Goal: Information Seeking & Learning: Learn about a topic

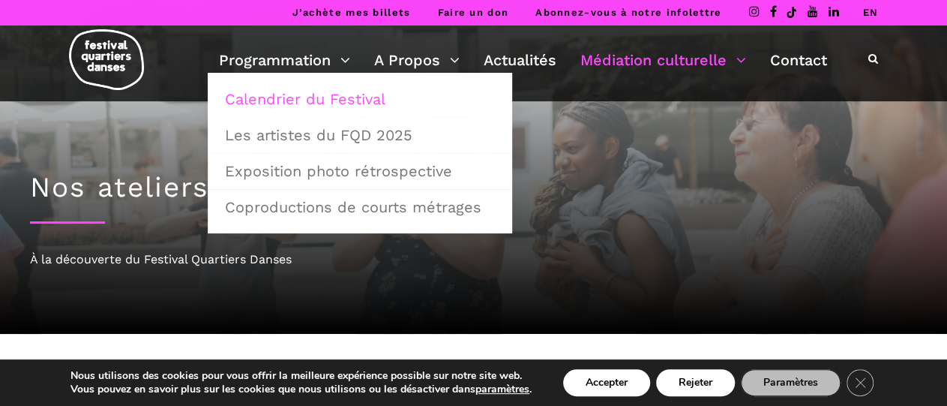
click at [278, 92] on link "Calendrier du Festival" at bounding box center [360, 99] width 288 height 34
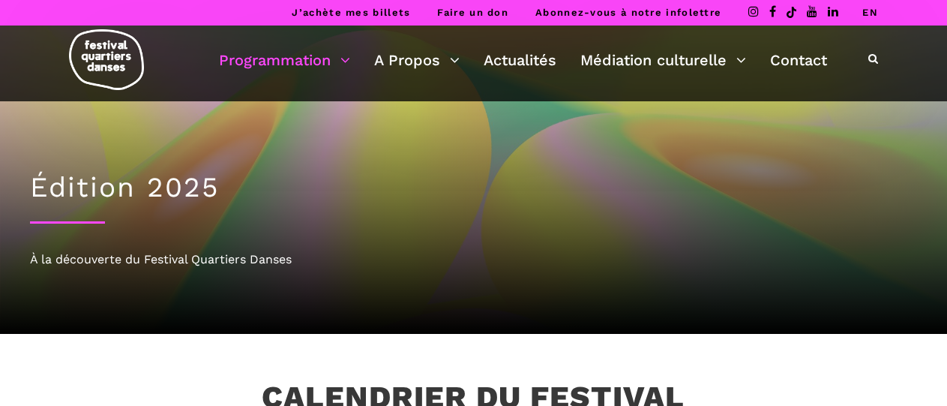
scroll to position [198, 0]
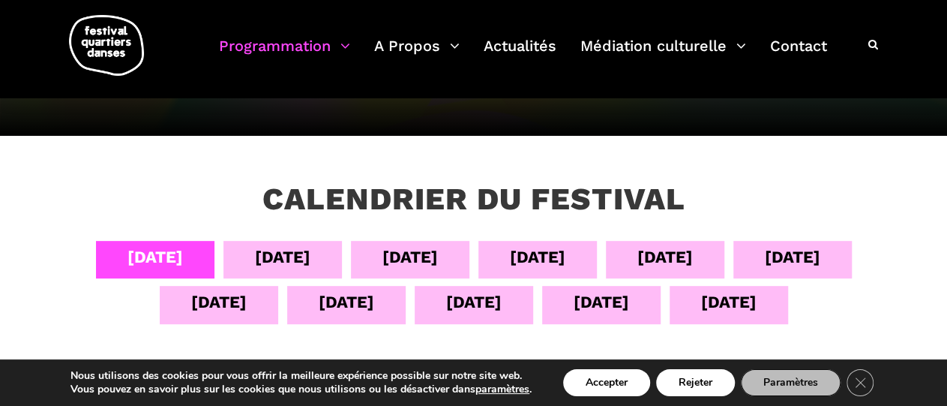
click at [293, 250] on div "05 sept" at bounding box center [282, 257] width 55 height 26
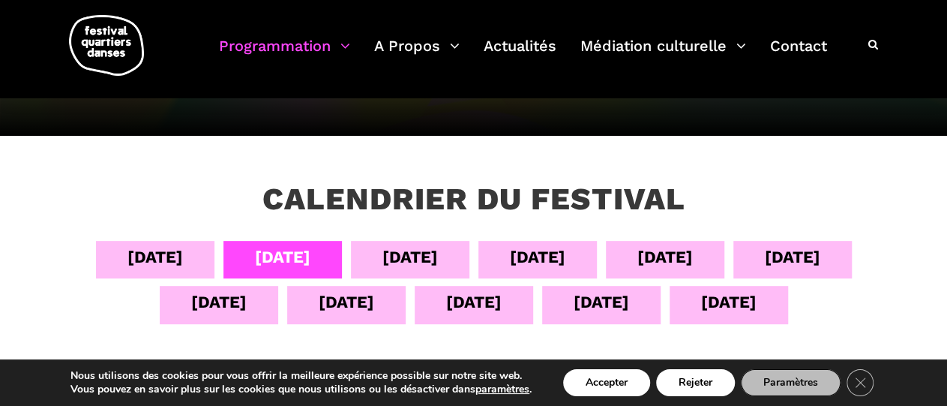
click at [417, 247] on div "06 sept" at bounding box center [409, 257] width 55 height 26
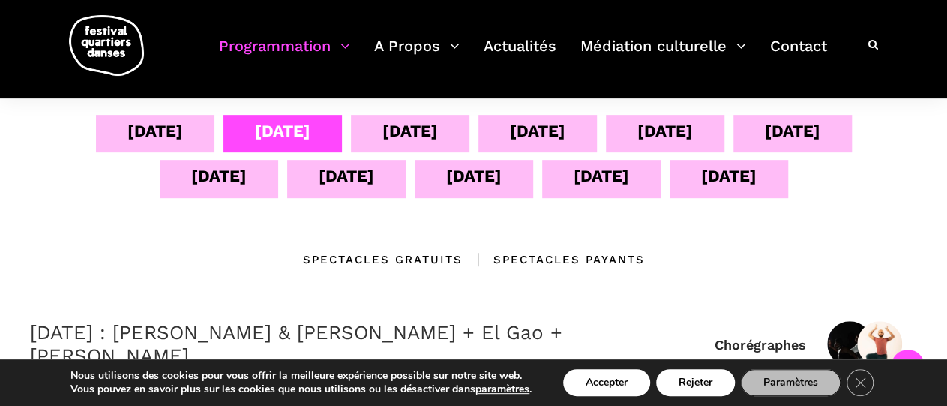
scroll to position [325, 0]
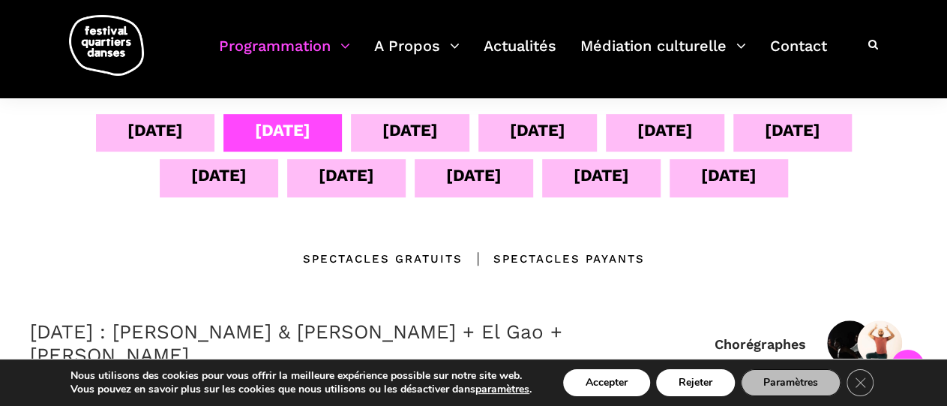
click at [406, 137] on div "06 sept" at bounding box center [409, 130] width 55 height 26
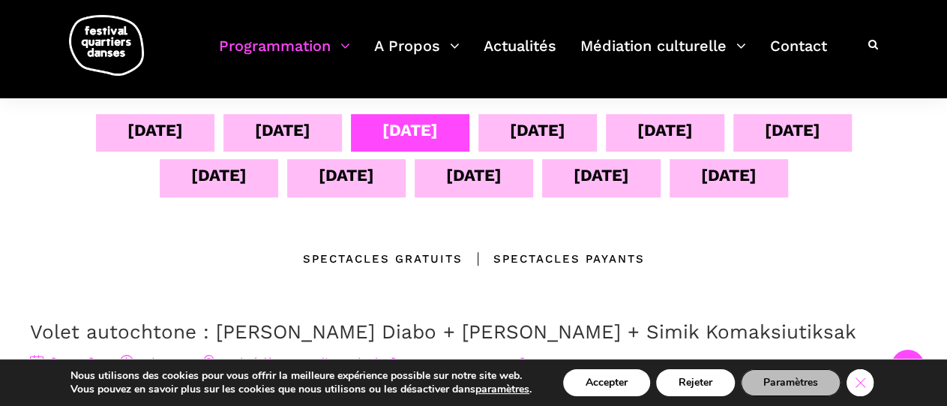
click at [856, 380] on icon "Close GDPR Cookie Banner" at bounding box center [860, 381] width 27 height 22
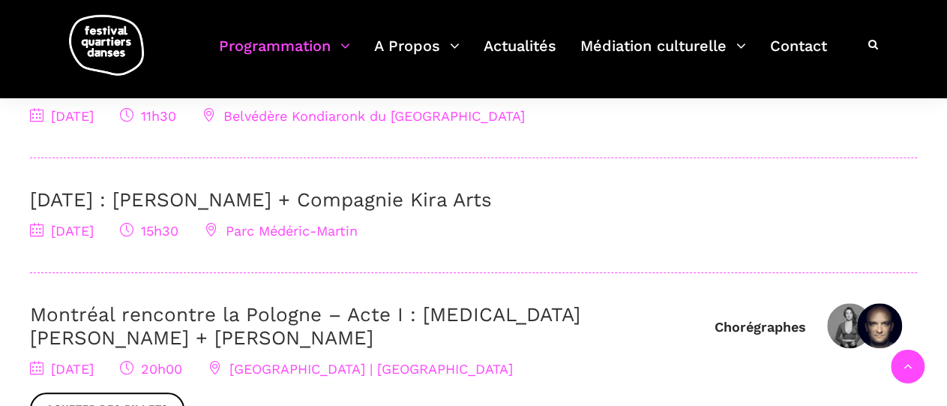
scroll to position [574, 0]
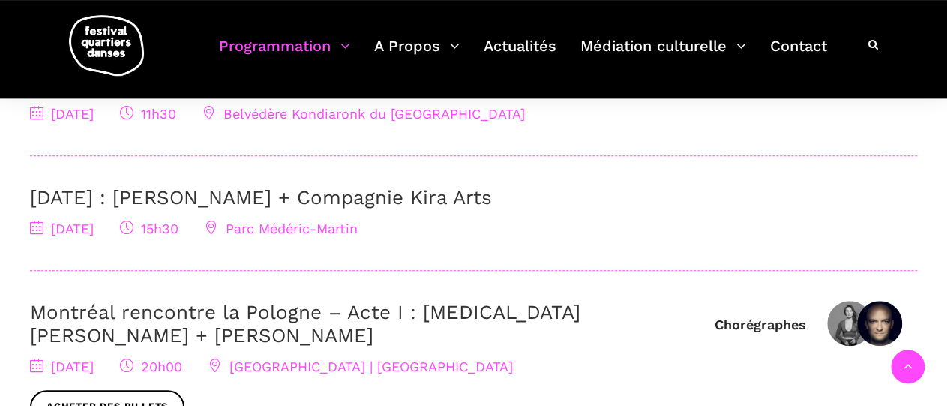
click at [452, 203] on link "6 Septembre : Charles Brecard + Compagnie Kira Arts" at bounding box center [261, 197] width 462 height 22
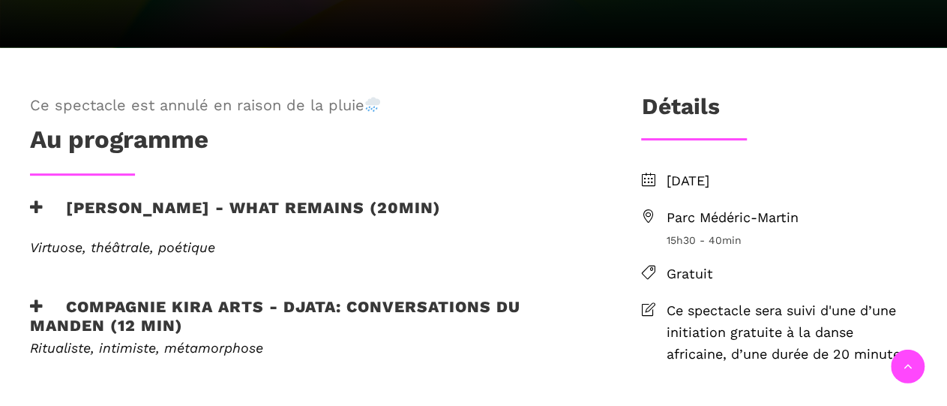
scroll to position [401, 0]
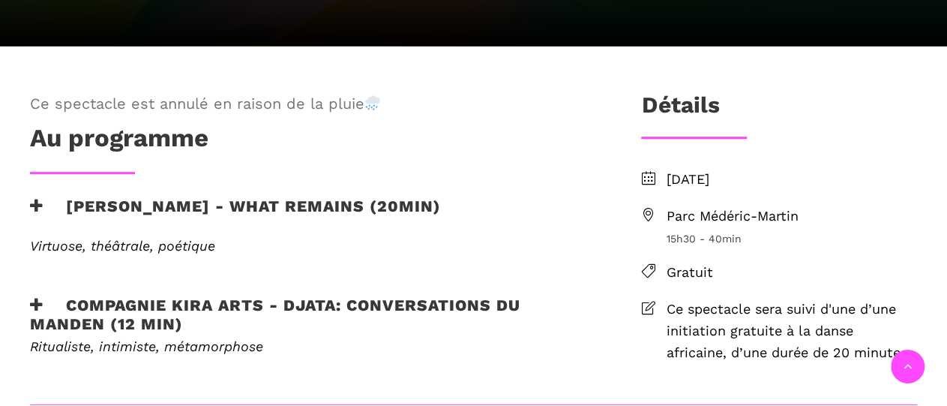
click at [317, 207] on h3 "Charles Brecard - What remains (20min)" at bounding box center [235, 214] width 411 height 37
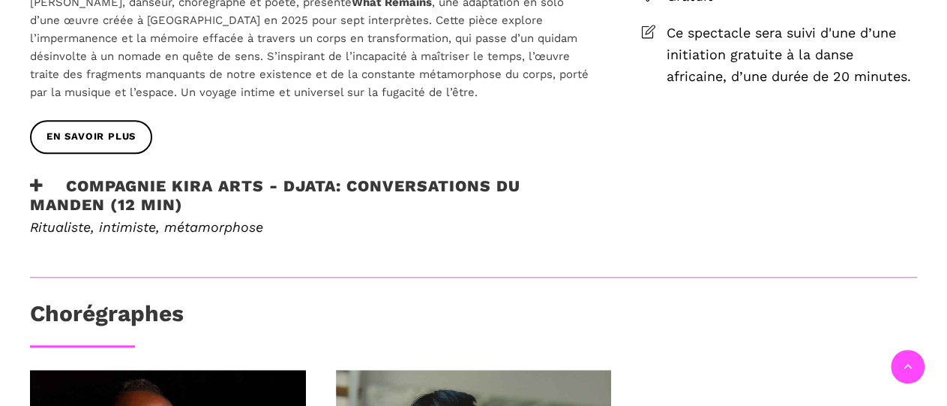
scroll to position [688, 0]
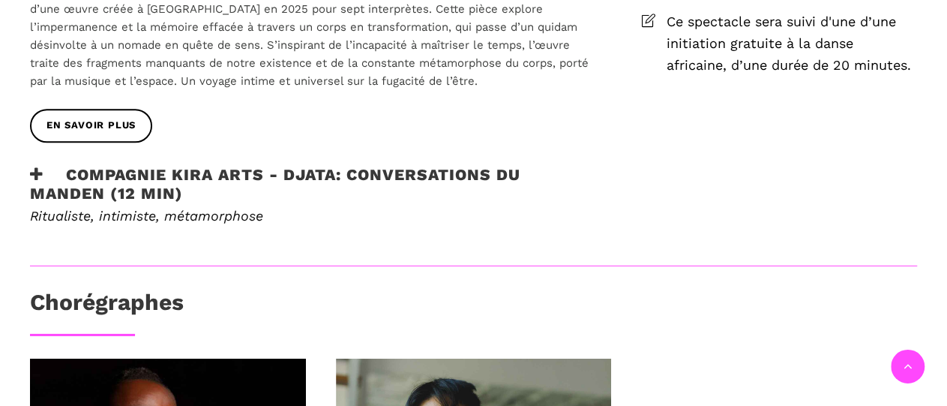
click at [235, 184] on h3 "Compagnie Kira Arts - Djata: Conversations du Manden (12 min)" at bounding box center [311, 183] width 562 height 37
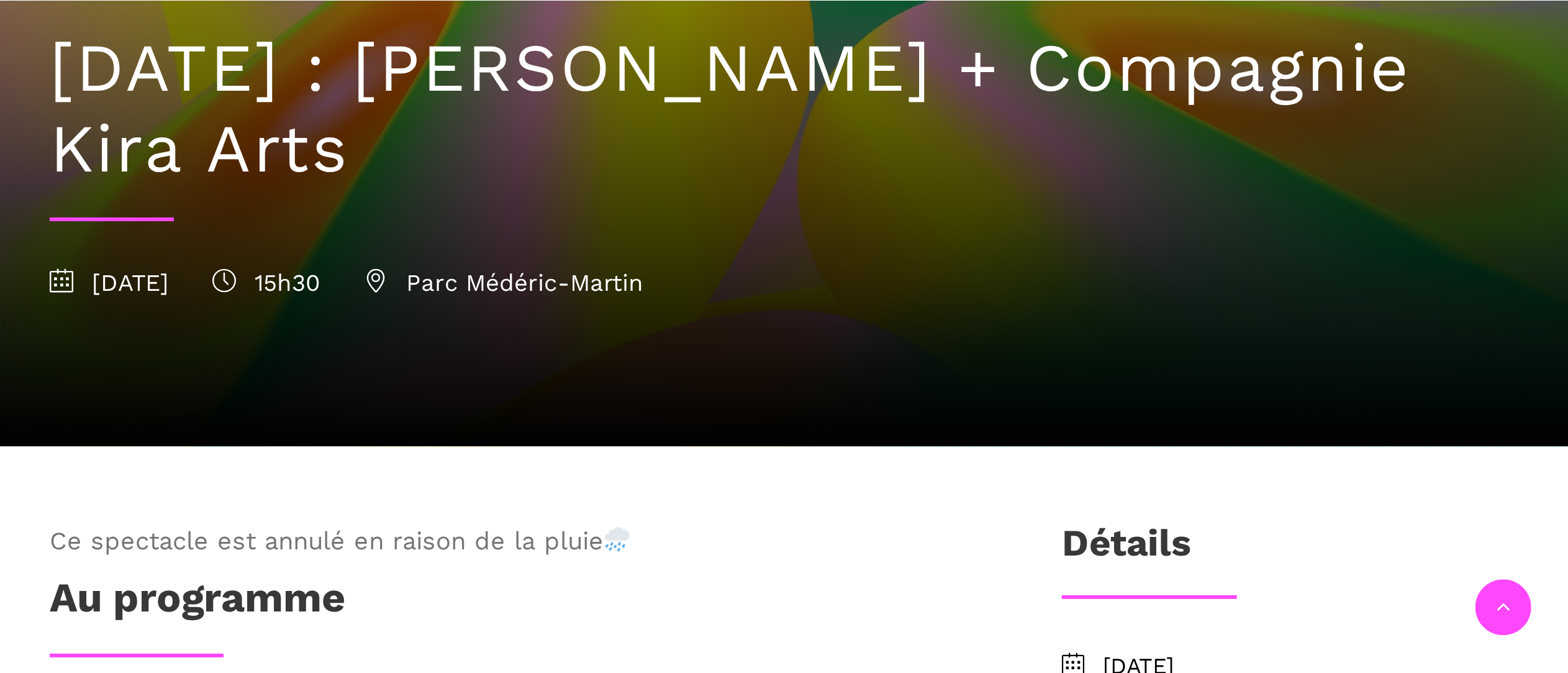
scroll to position [105, 0]
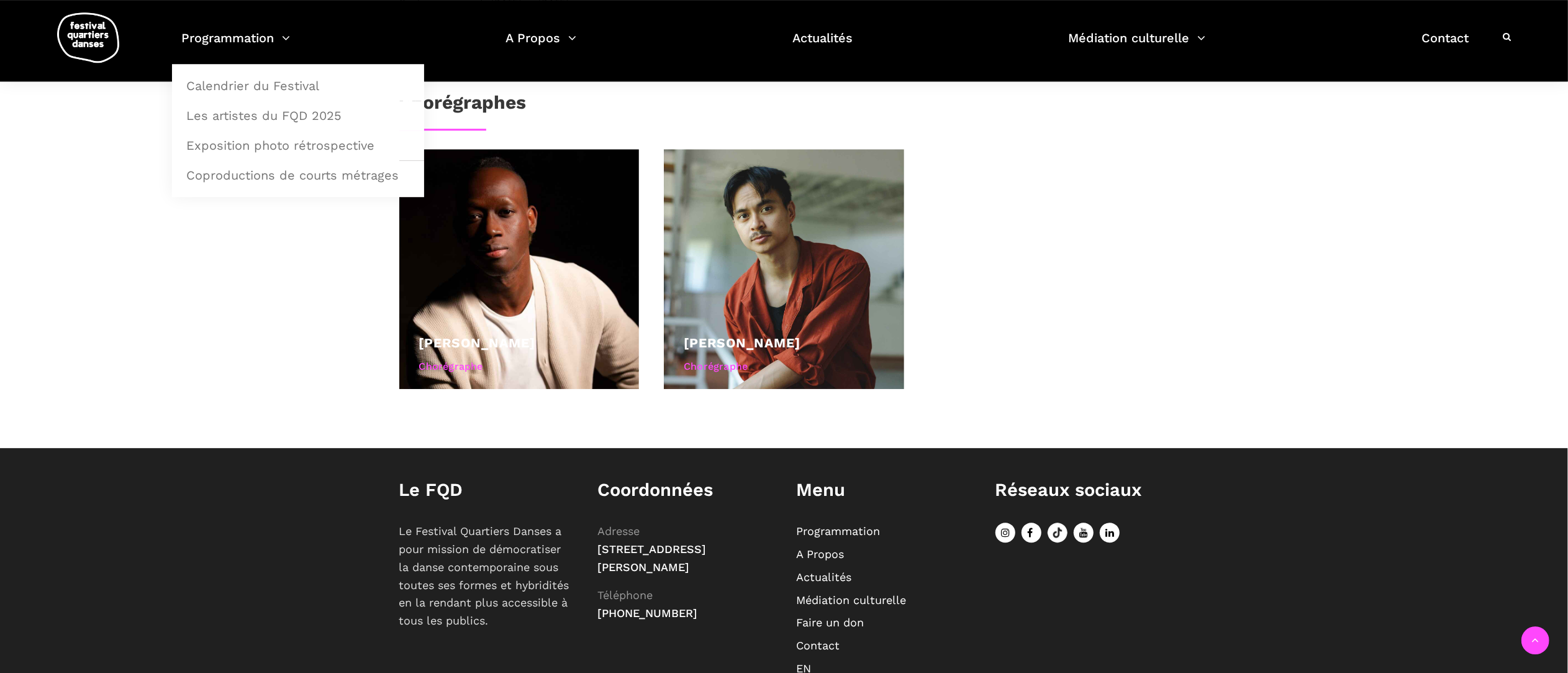
scroll to position [1003, 0]
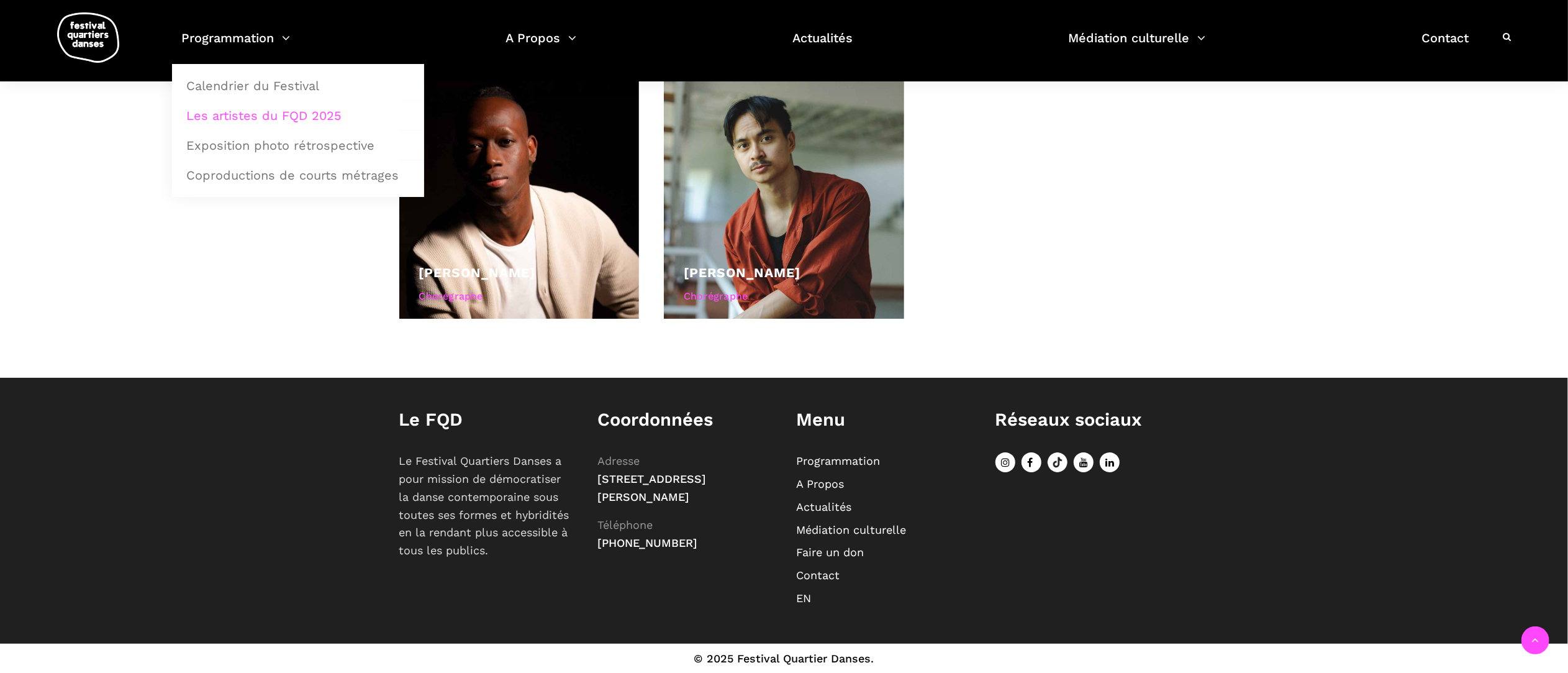
click at [303, 110] on link "Les artistes du FQD 2025" at bounding box center [298, 115] width 239 height 28
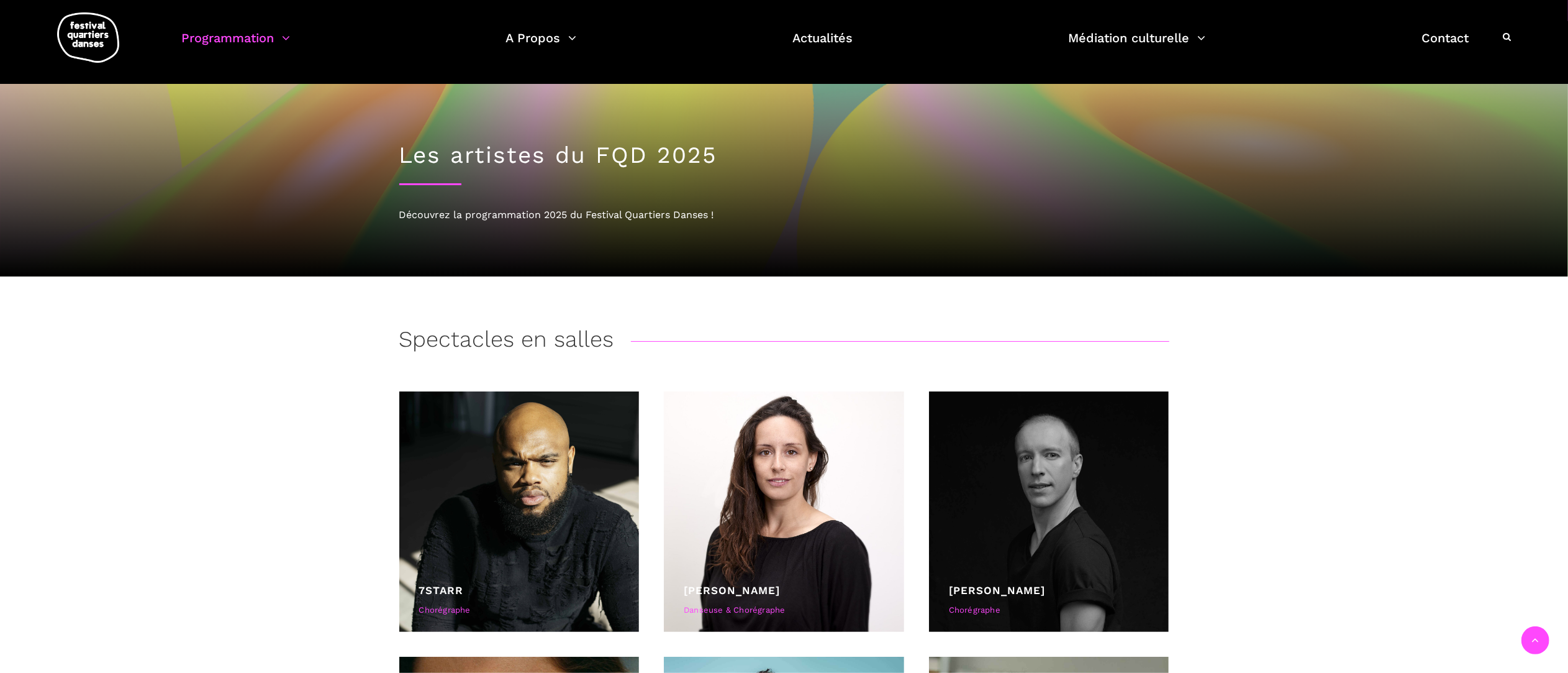
scroll to position [762, 0]
